Goal: Contribute content: Add original content to the website for others to see

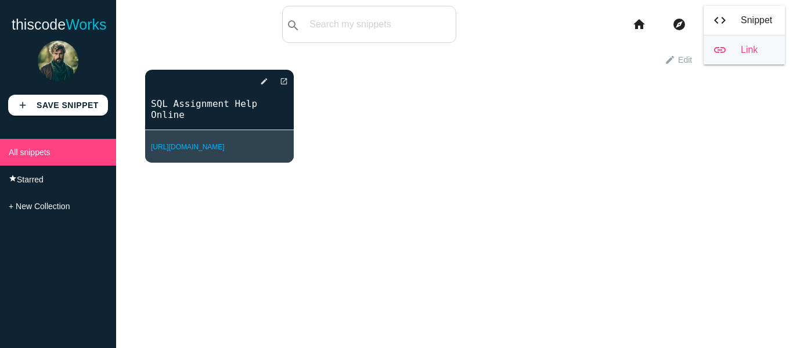
click at [737, 47] on link "link Link" at bounding box center [744, 49] width 81 height 29
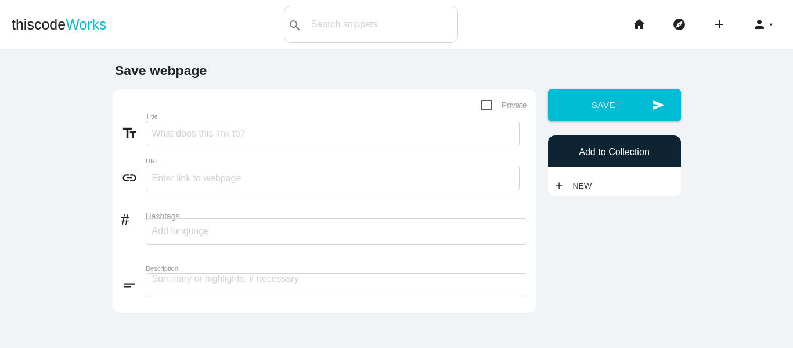
click at [249, 136] on div "text_fields Title" at bounding box center [324, 136] width 406 height 30
click at [278, 132] on input "Title" at bounding box center [333, 134] width 374 height 26
click at [239, 138] on input "Title" at bounding box center [333, 134] width 374 height 26
paste input "Physics Assignment Help online"
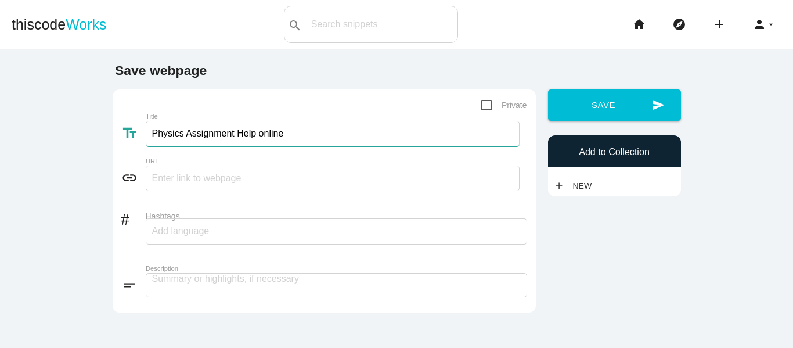
type input "Physics Assignment Help online"
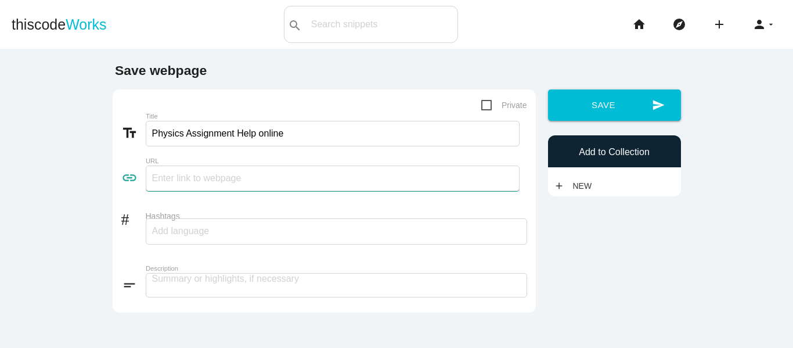
click at [221, 182] on input "text" at bounding box center [333, 178] width 374 height 26
paste input "[URL][DOMAIN_NAME]"
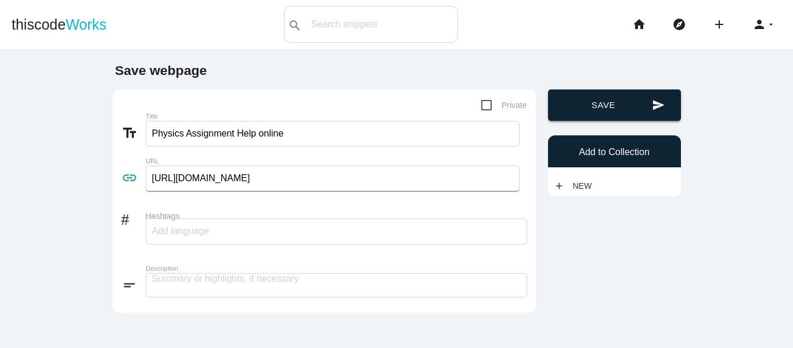
type input "[URL][DOMAIN_NAME]"
click at [615, 95] on button "send Save" at bounding box center [614, 104] width 133 height 31
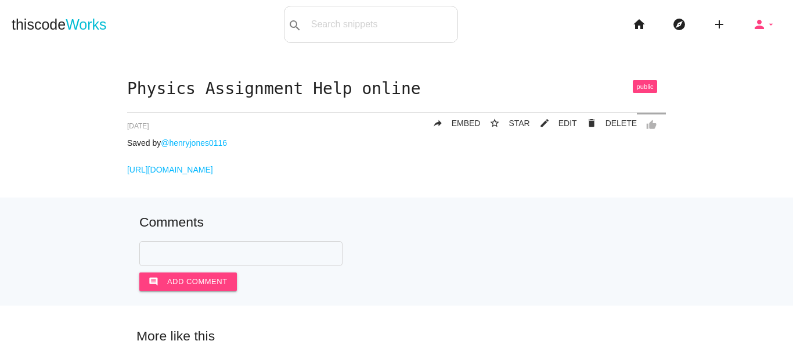
click at [766, 15] on icon "arrow_drop_down" at bounding box center [770, 24] width 9 height 37
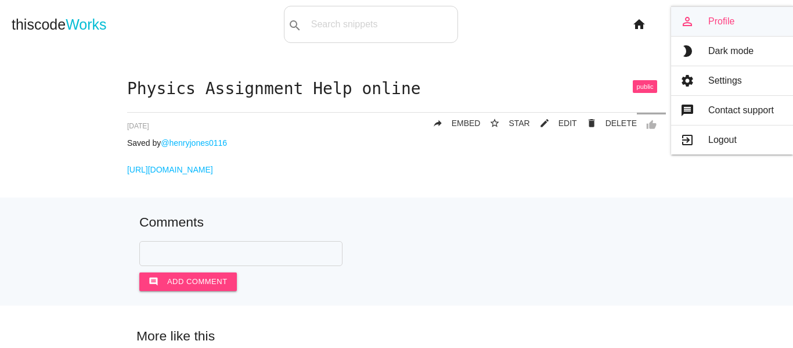
click at [715, 20] on link "person_outline Profile" at bounding box center [732, 21] width 122 height 29
